Goal: Information Seeking & Learning: Get advice/opinions

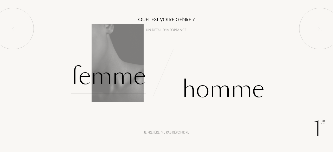
click at [133, 72] on div "Femme" at bounding box center [108, 76] width 74 height 35
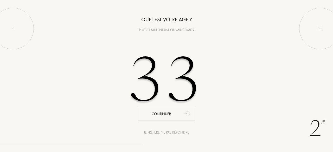
click at [142, 69] on input "33" at bounding box center [167, 80] width 112 height 90
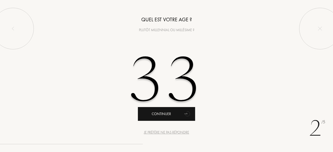
type input "33"
click at [167, 112] on div "Continuer" at bounding box center [166, 114] width 57 height 14
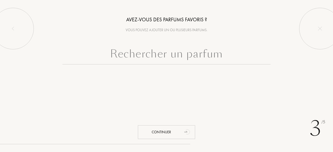
click at [169, 54] on input "text" at bounding box center [166, 55] width 208 height 19
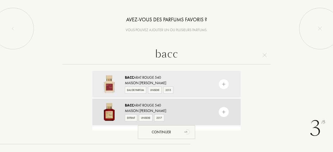
type input "bacc"
click at [178, 104] on div "Bacc arat Rouge 540" at bounding box center [166, 105] width 83 height 5
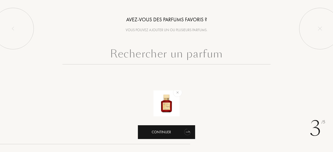
click at [174, 129] on div "Continuer" at bounding box center [166, 132] width 57 height 14
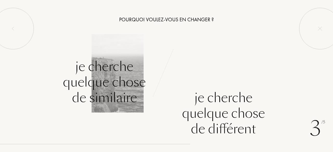
click at [137, 70] on div "Je cherche quelque chose de similaire" at bounding box center [104, 82] width 83 height 47
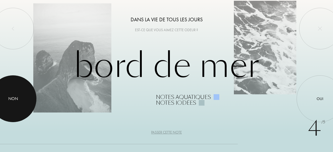
click at [14, 90] on div at bounding box center [13, 98] width 47 height 47
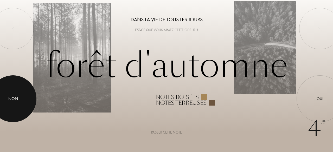
click at [14, 90] on div at bounding box center [13, 98] width 47 height 47
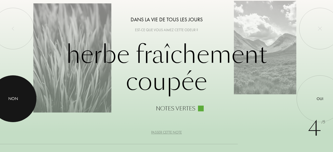
click at [14, 90] on div at bounding box center [13, 98] width 47 height 47
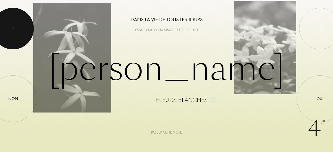
click at [17, 41] on div at bounding box center [13, 29] width 42 height 42
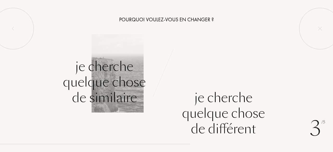
click at [114, 95] on div "Je cherche quelque chose de similaire" at bounding box center [104, 82] width 83 height 47
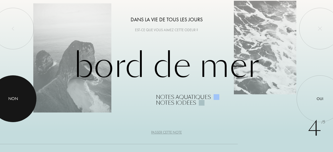
click at [18, 93] on div at bounding box center [13, 98] width 47 height 47
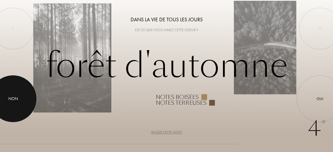
click at [18, 93] on div at bounding box center [13, 98] width 47 height 47
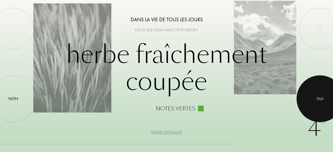
click at [328, 94] on div at bounding box center [320, 98] width 47 height 47
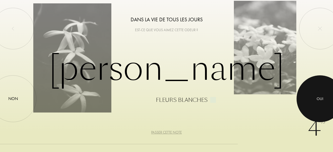
click at [328, 94] on div at bounding box center [320, 98] width 47 height 47
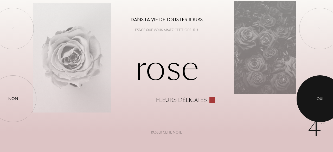
click at [328, 94] on div at bounding box center [320, 98] width 47 height 47
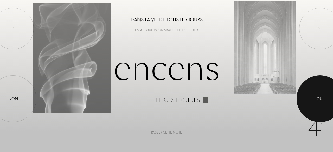
click at [328, 94] on div at bounding box center [320, 98] width 47 height 47
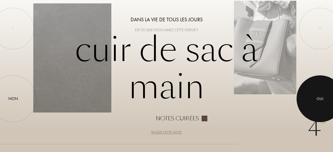
click at [312, 100] on div at bounding box center [320, 98] width 47 height 47
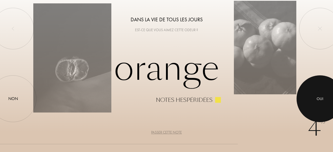
click at [312, 100] on div at bounding box center [320, 98] width 47 height 47
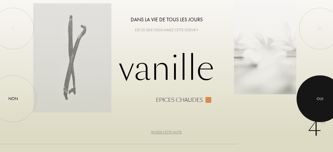
click at [312, 100] on div at bounding box center [320, 98] width 47 height 47
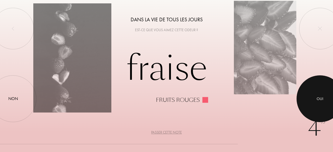
click at [312, 100] on div at bounding box center [320, 98] width 47 height 47
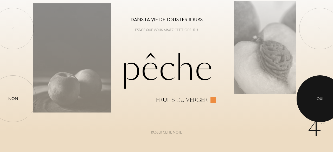
click at [312, 100] on div at bounding box center [320, 98] width 47 height 47
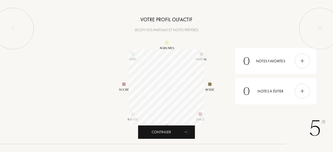
scroll to position [75, 75]
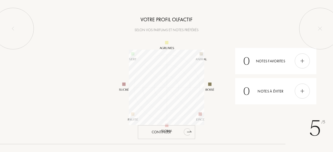
click at [181, 131] on div "Continuer" at bounding box center [166, 132] width 57 height 14
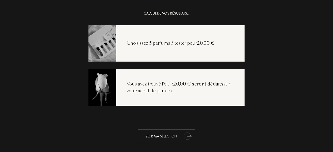
click at [170, 133] on div "Voir ma sélection" at bounding box center [166, 137] width 57 height 14
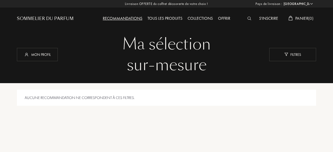
select select "FR"
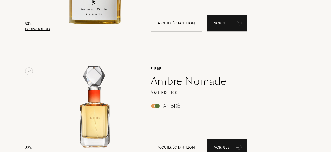
scroll to position [657, 0]
